Goal: Transaction & Acquisition: Purchase product/service

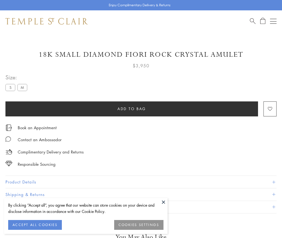
click at [131, 108] on span "Add to bag" at bounding box center [131, 109] width 29 height 6
